Goal: Download file/media

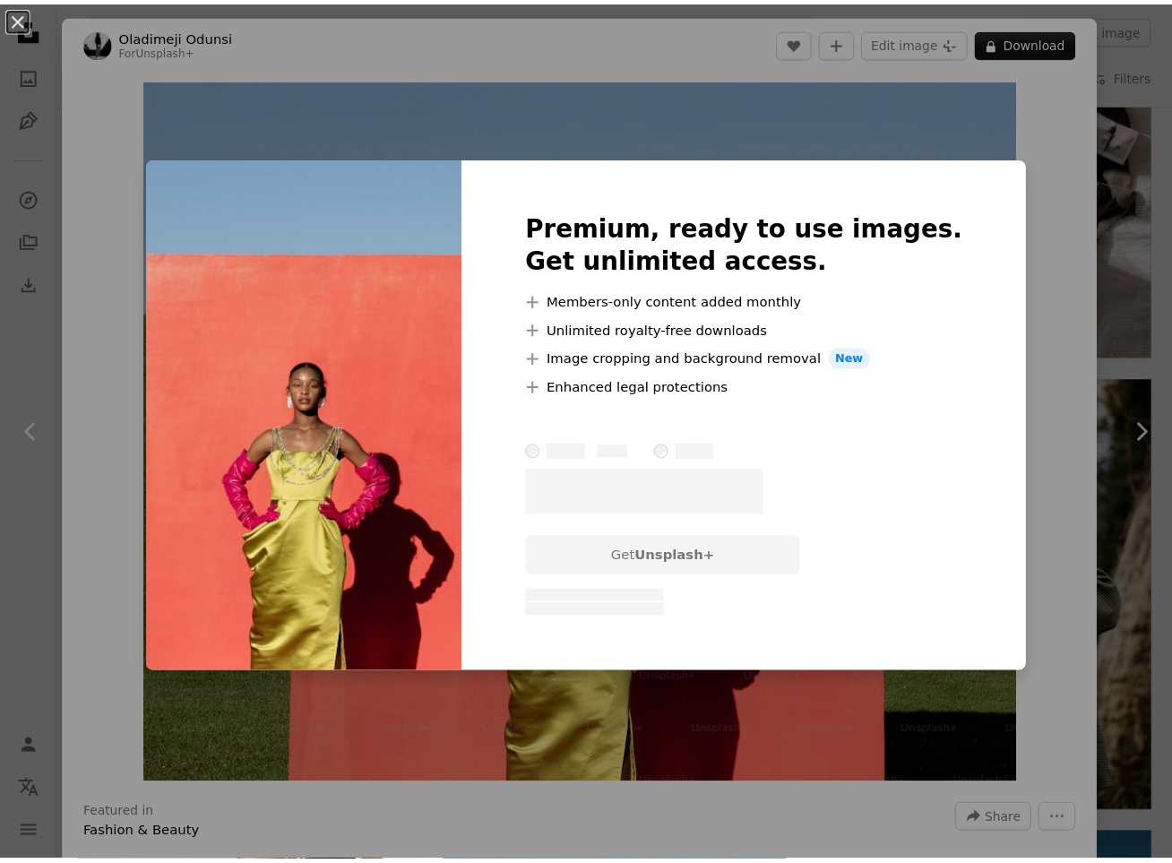
scroll to position [32484, 0]
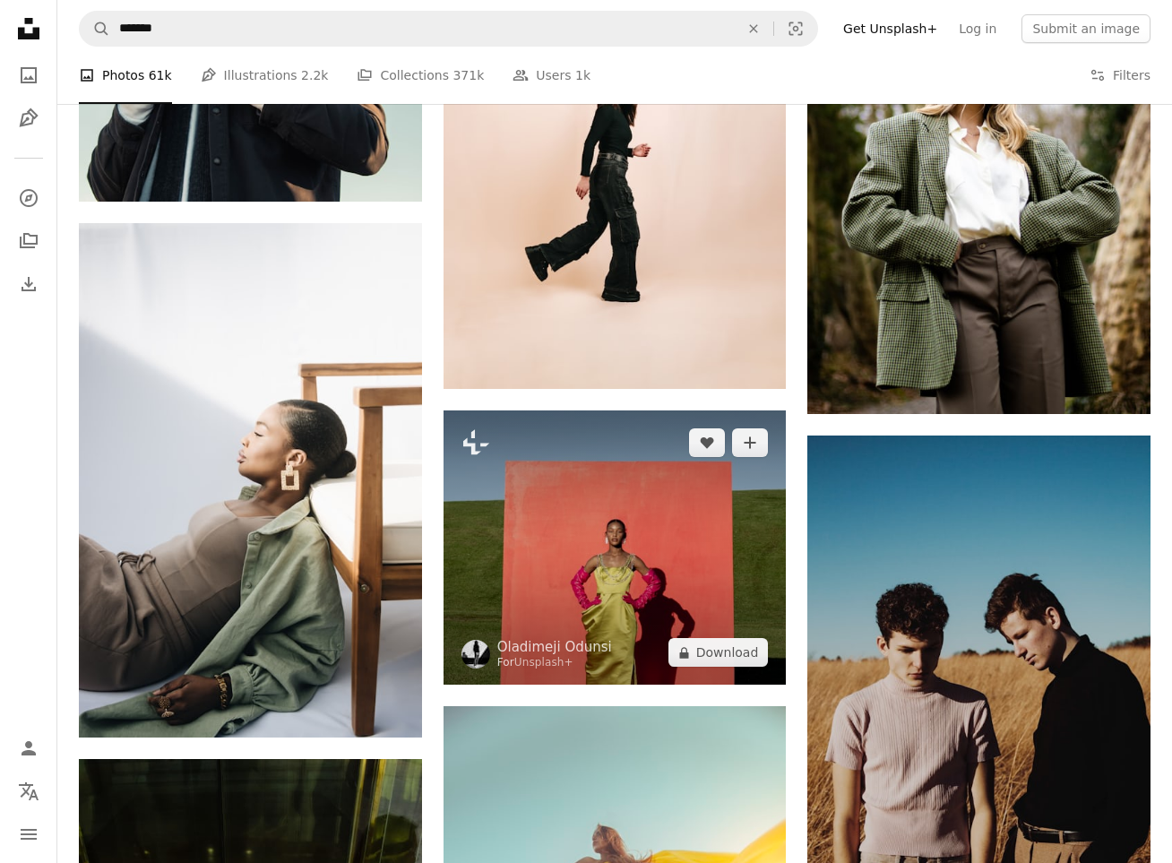
click at [683, 410] on img at bounding box center [615, 547] width 343 height 274
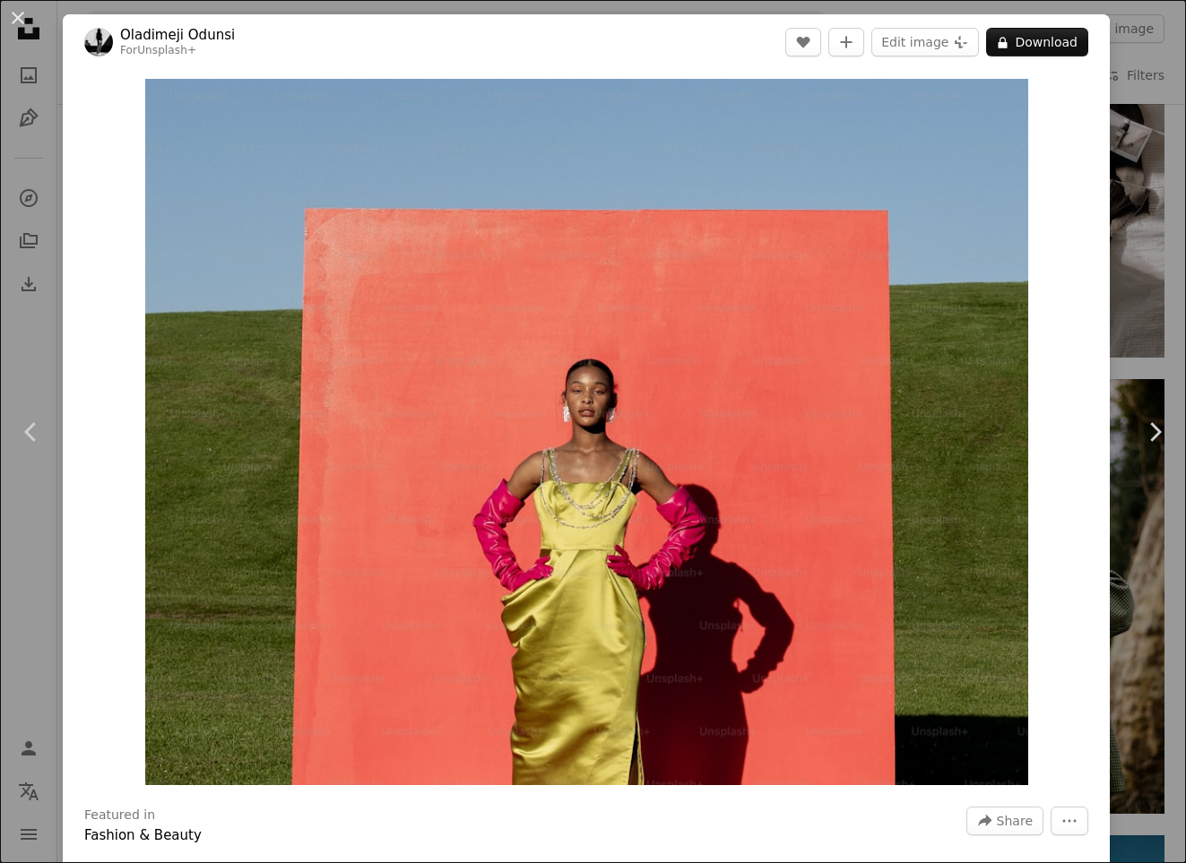
drag, startPoint x: 1124, startPoint y: 101, endPoint x: 436, endPoint y: 100, distance: 688.3
click at [1125, 101] on div "An X shape Chevron left Chevron right [PERSON_NAME] For Unsplash+ A heart A plu…" at bounding box center [593, 431] width 1186 height 863
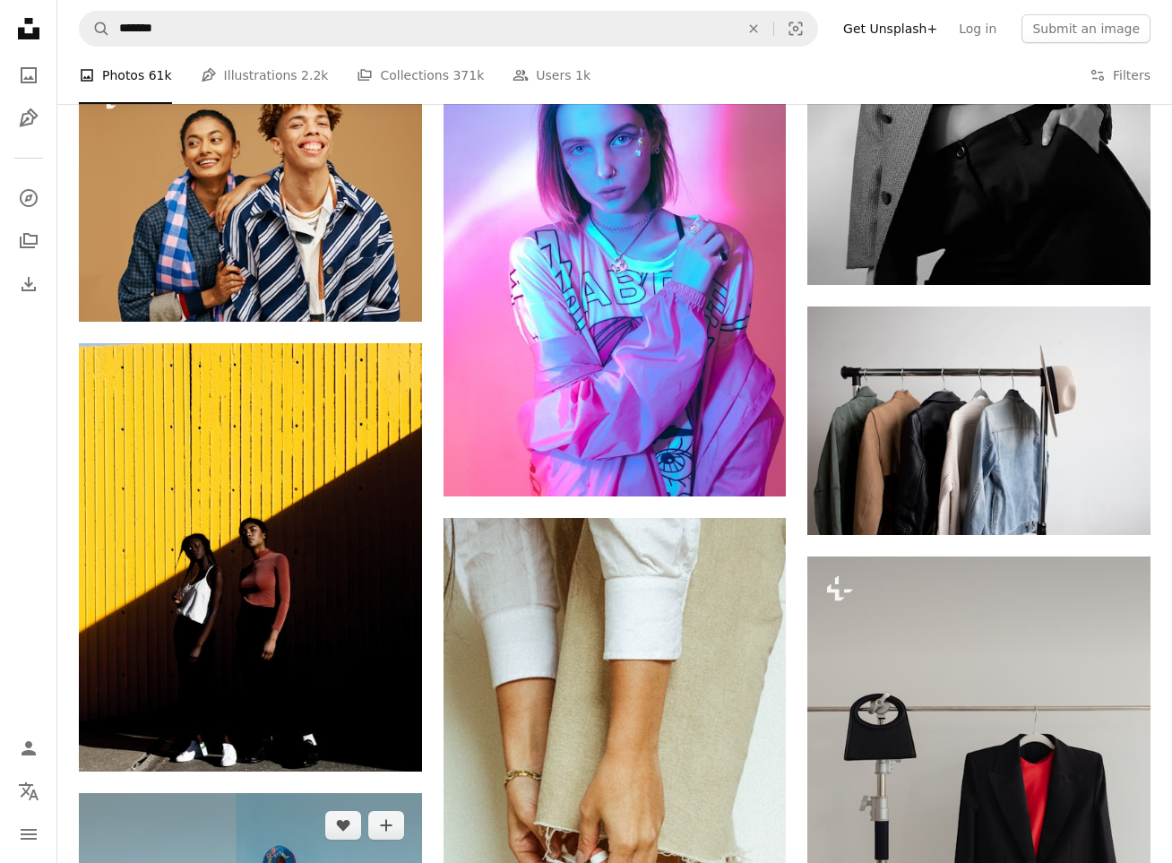
scroll to position [39158, 0]
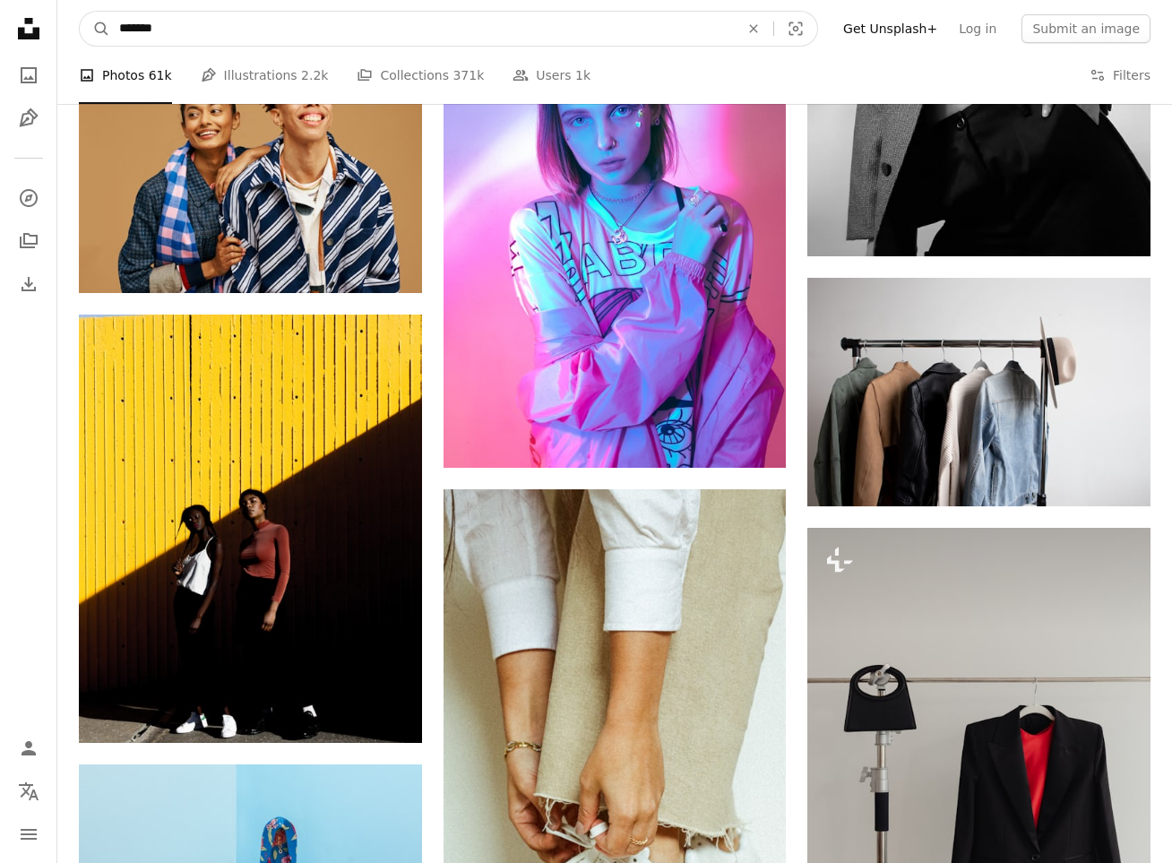
click at [362, 30] on input "*******" at bounding box center [422, 29] width 624 height 34
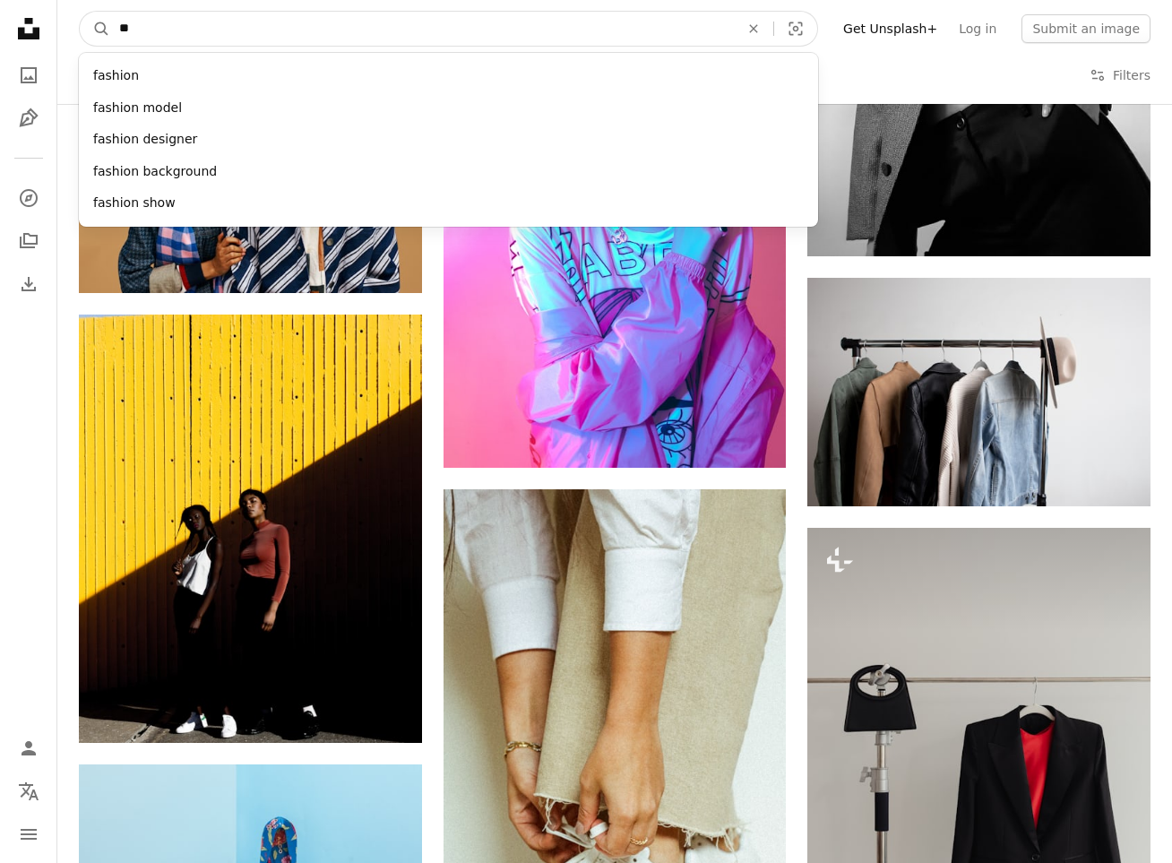
type input "*"
type input "****"
click button "A magnifying glass" at bounding box center [95, 29] width 30 height 34
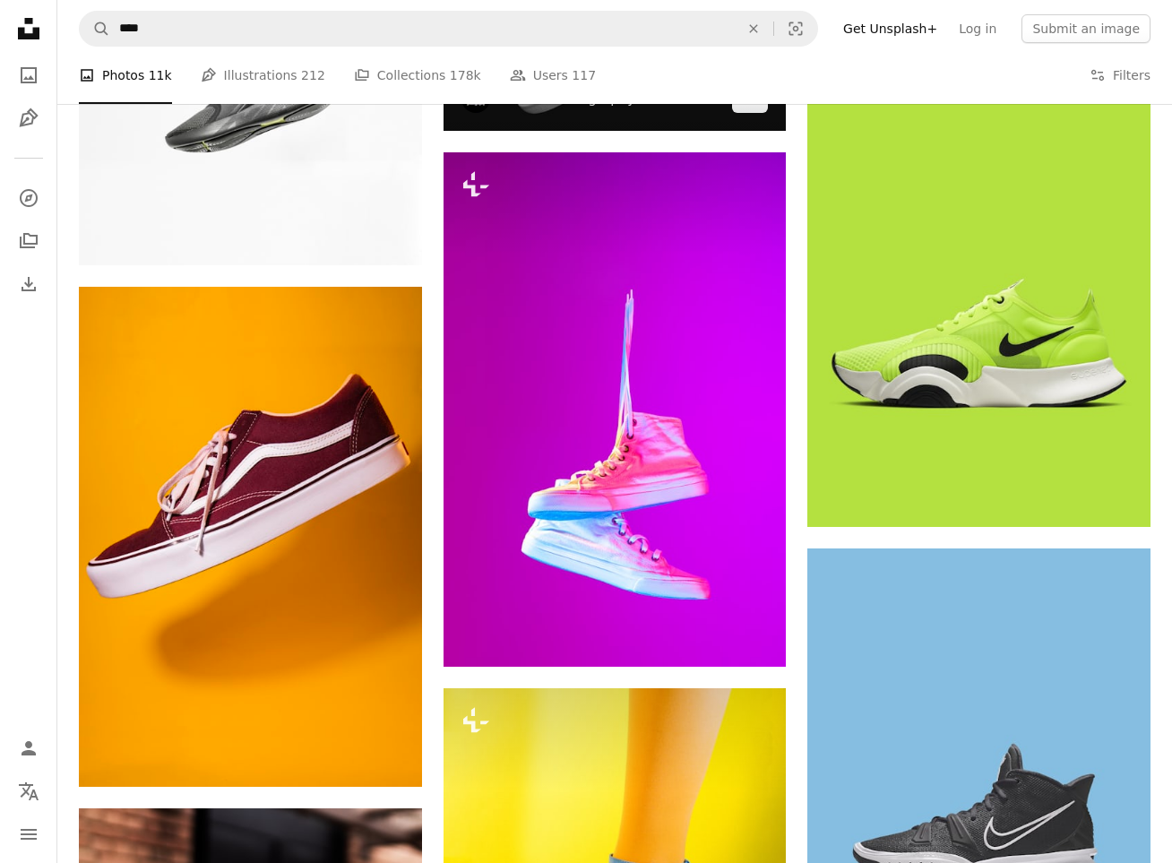
scroll to position [835, 0]
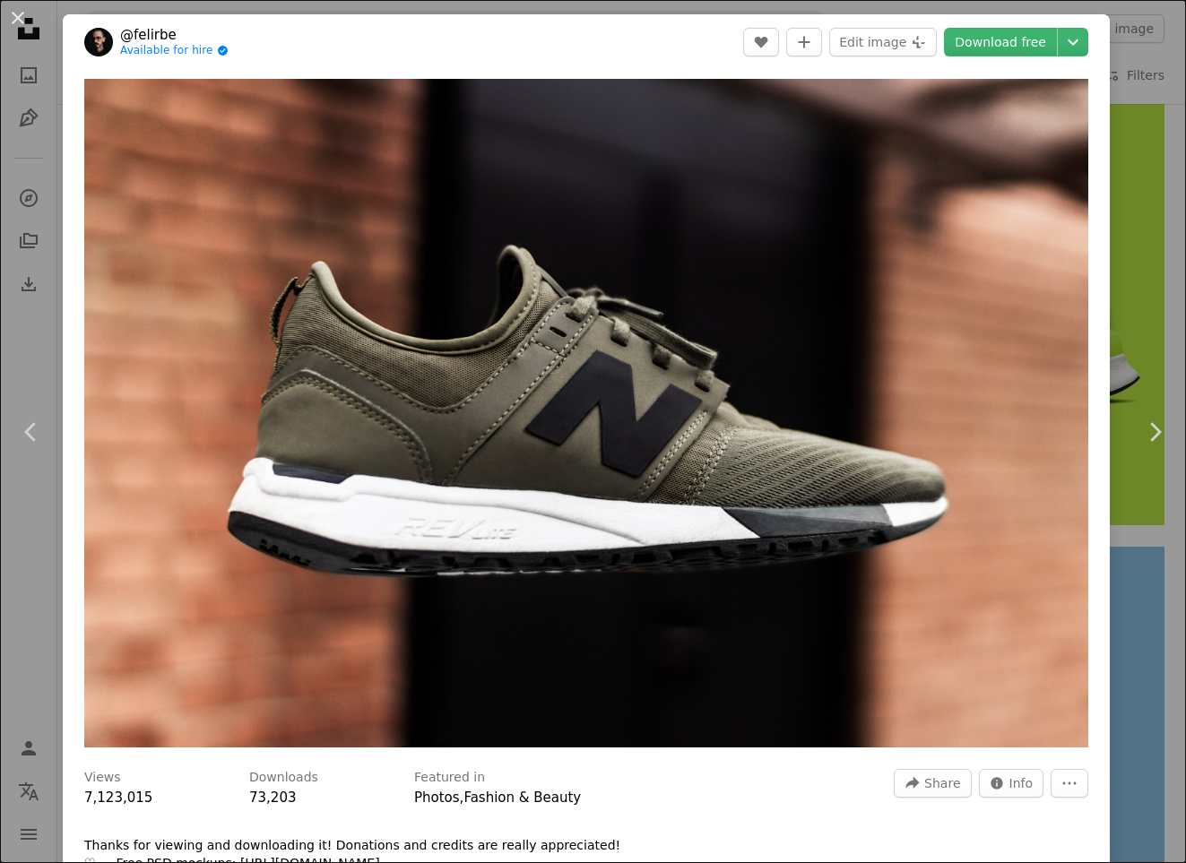
click at [30, 315] on div "An X shape Chevron left Chevron right @felirbe Available for hire A checkmark i…" at bounding box center [593, 431] width 1186 height 863
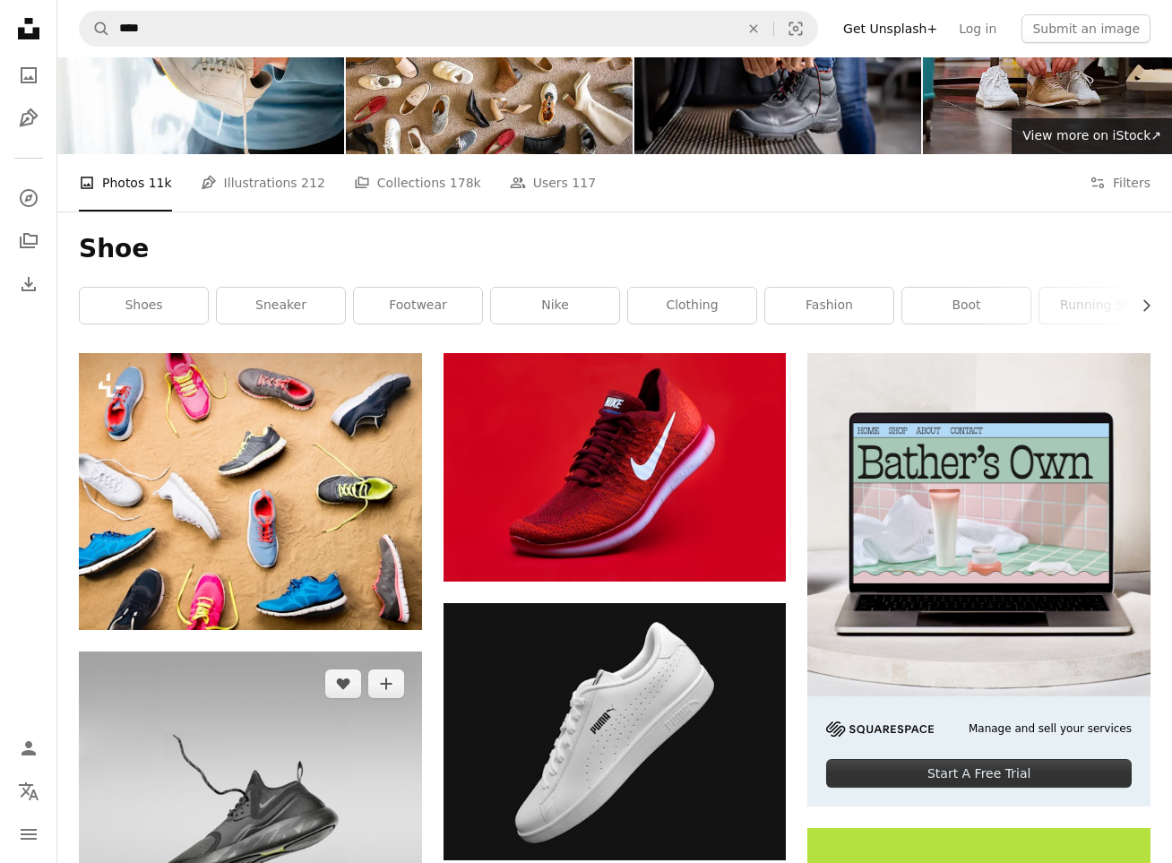
scroll to position [320, 0]
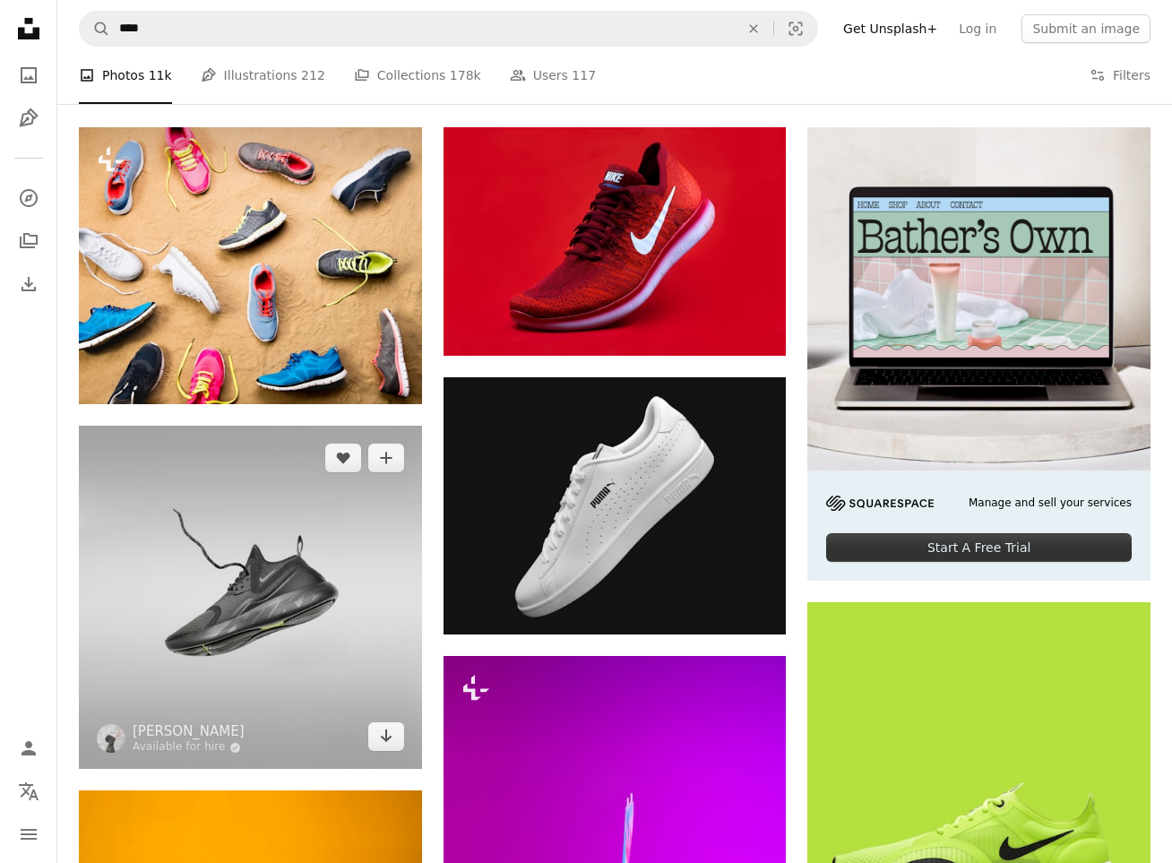
click at [295, 452] on img at bounding box center [250, 597] width 343 height 343
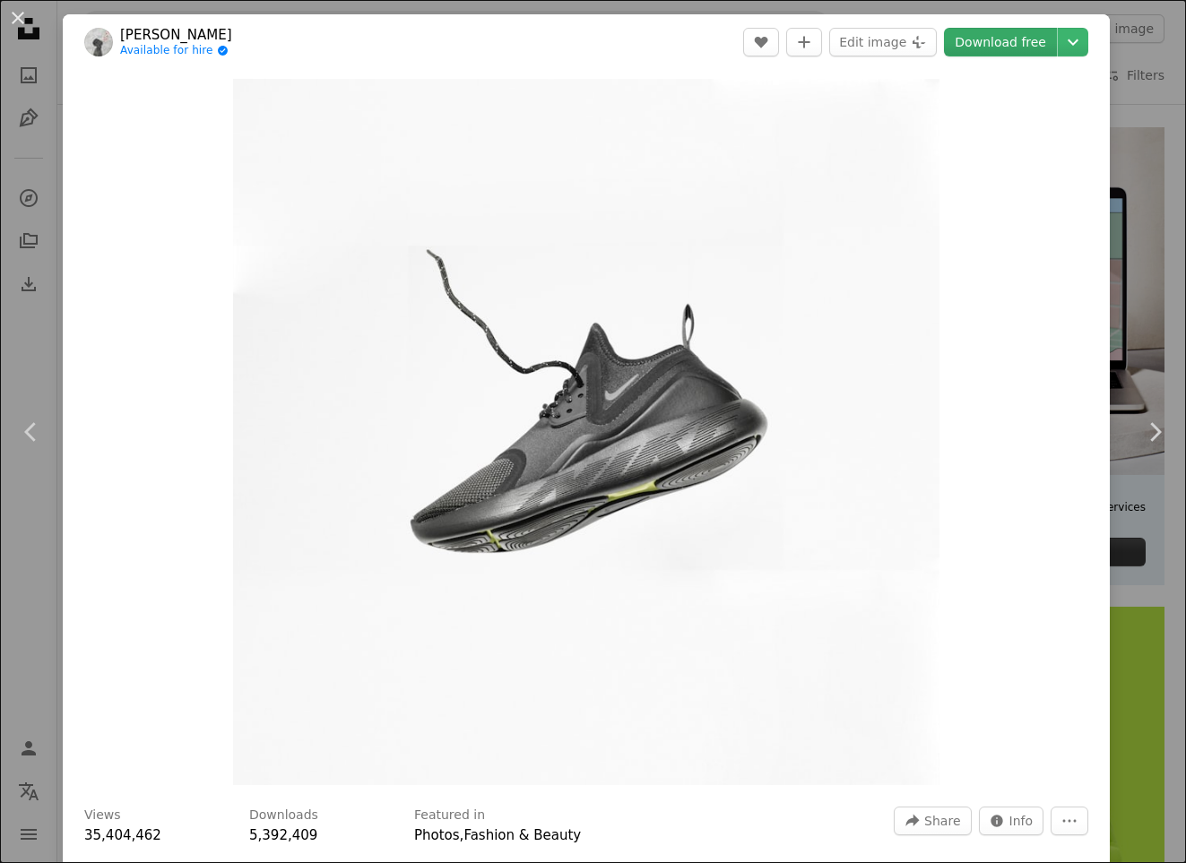
click at [980, 44] on link "Download free" at bounding box center [1000, 42] width 113 height 29
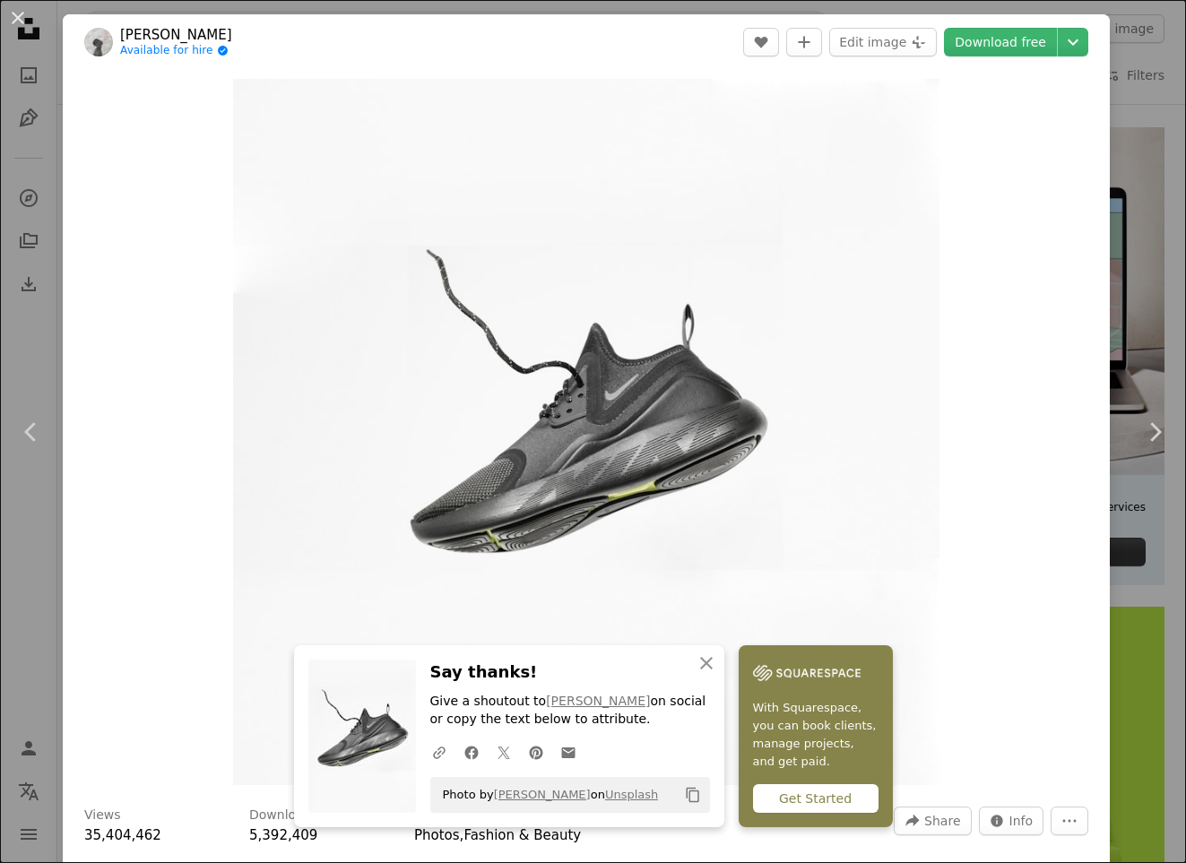
click at [1127, 81] on div "An X shape Chevron left Chevron right [PERSON_NAME] Available for hire A checkm…" at bounding box center [593, 431] width 1186 height 863
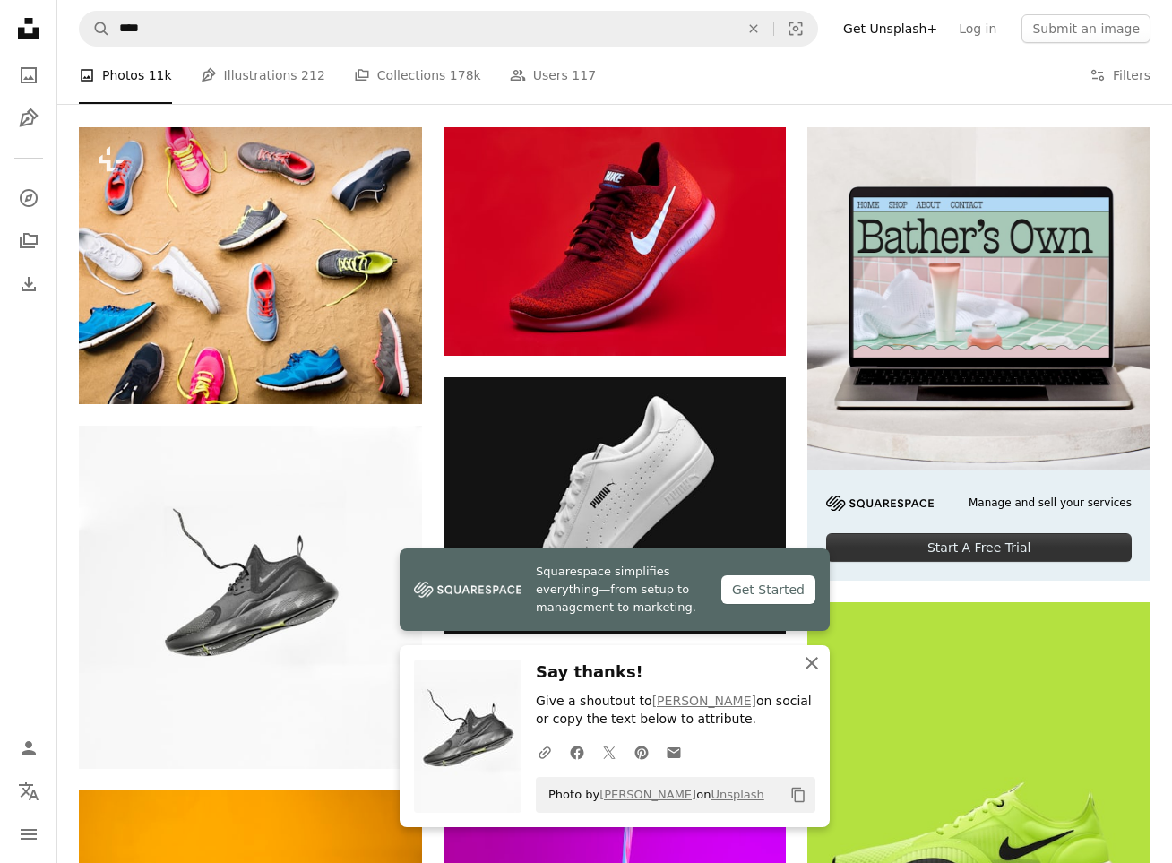
click at [809, 663] on icon "An X shape" at bounding box center [812, 663] width 22 height 22
